Goal: Find specific page/section: Find specific page/section

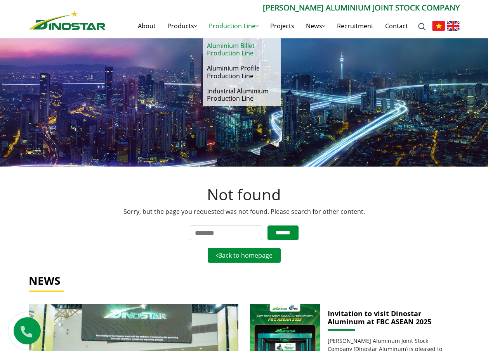
click at [243, 50] on link "Aluminium Billet Production Line" at bounding box center [242, 49] width 78 height 22
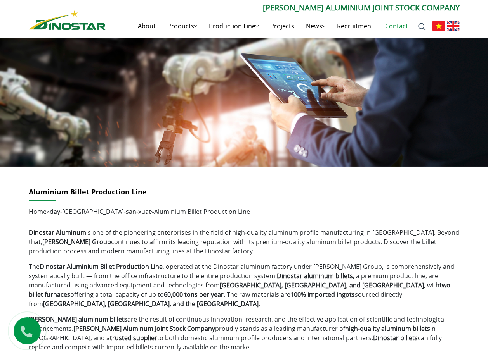
click at [411, 14] on link "Contact" at bounding box center [396, 26] width 35 height 25
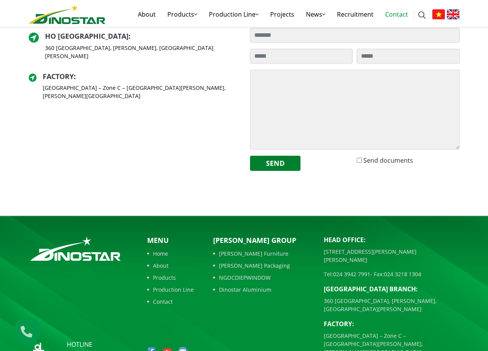
scroll to position [262, 0]
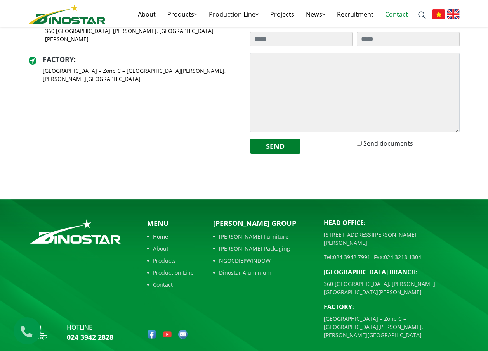
click at [183, 330] on img at bounding box center [182, 334] width 9 height 9
